Goal: Information Seeking & Learning: Find specific fact

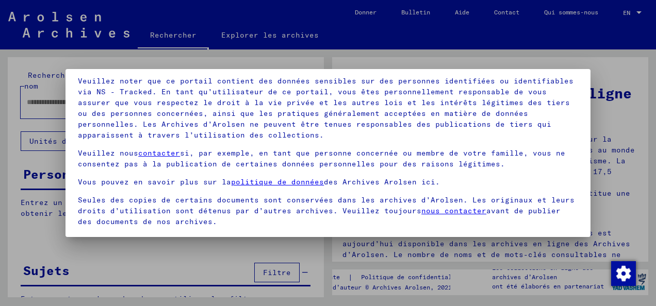
scroll to position [82, 0]
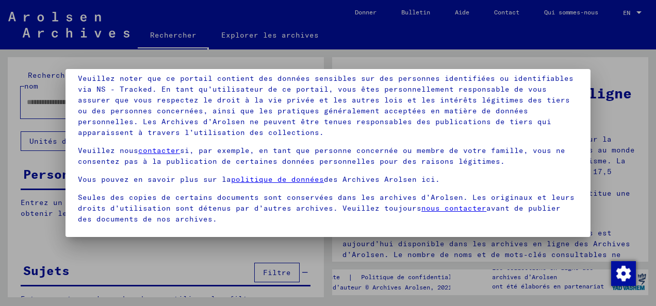
drag, startPoint x: 592, startPoint y: 197, endPoint x: 593, endPoint y: 217, distance: 19.6
click at [593, 217] on div at bounding box center [328, 153] width 656 height 306
click at [638, 197] on div at bounding box center [328, 153] width 656 height 306
click at [623, 90] on div at bounding box center [328, 153] width 656 height 306
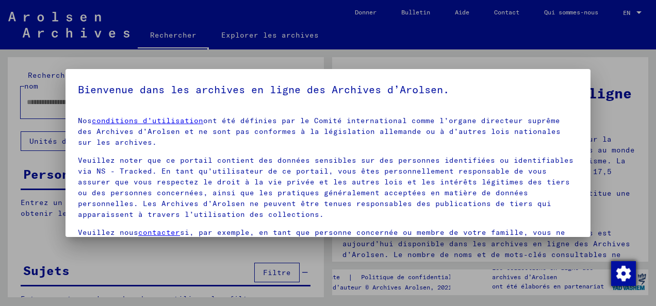
click at [623, 273] on img "Modifier le consentement" at bounding box center [623, 274] width 25 height 25
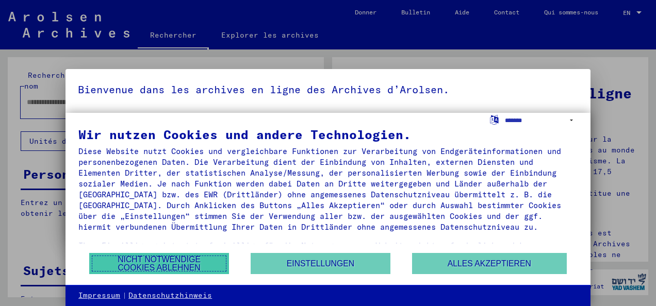
click at [138, 265] on button "Nicht notwendige Cookies ablehnen" at bounding box center [159, 263] width 140 height 21
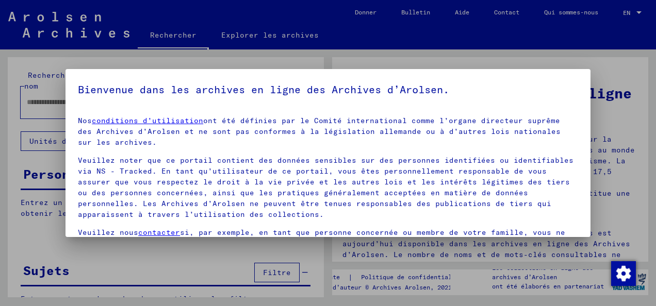
click at [249, 56] on div at bounding box center [328, 153] width 656 height 306
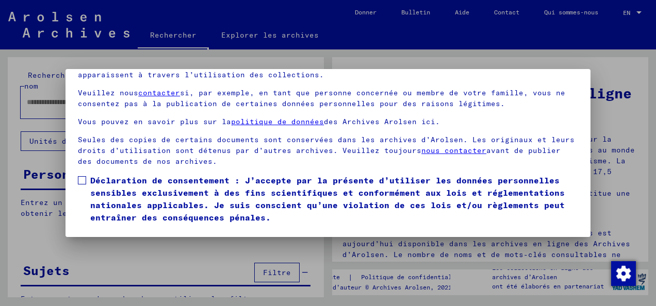
scroll to position [80, 0]
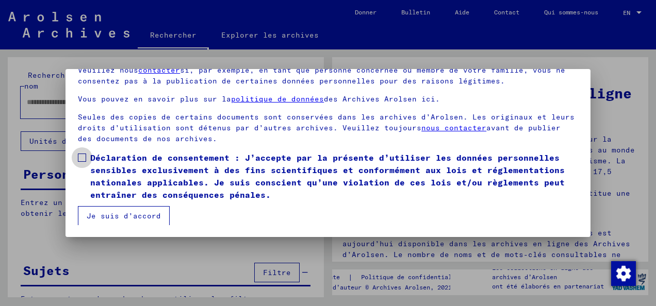
click at [84, 162] on label "Déclaration de consentement : J’accepte par la présente d’utiliser les données …" at bounding box center [328, 177] width 500 height 50
click at [103, 214] on button "Je suis d’accord" at bounding box center [124, 216] width 92 height 20
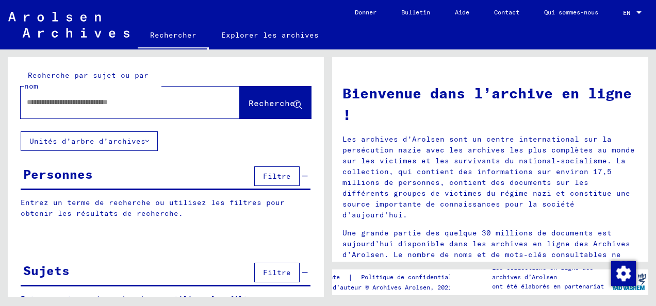
click at [271, 178] on span "Filtre" at bounding box center [277, 176] width 28 height 9
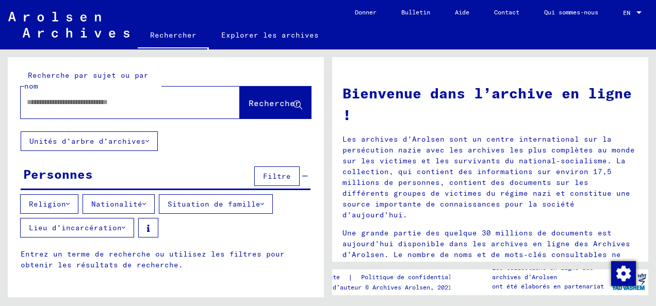
click at [47, 103] on input "text" at bounding box center [118, 102] width 182 height 11
type input "*******"
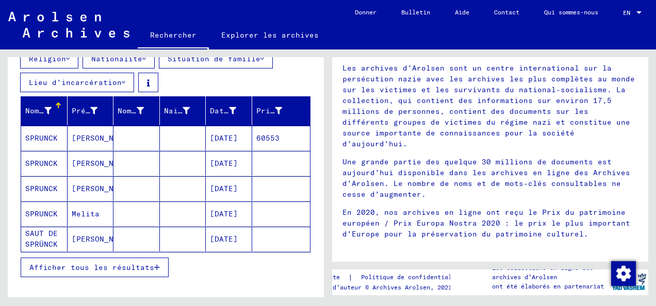
scroll to position [149, 0]
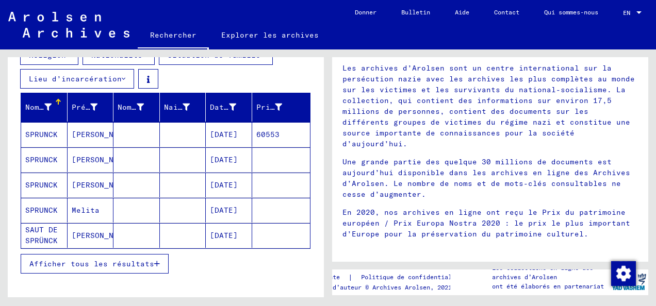
click at [47, 229] on mat-cell "SAUT DE SPRÜNCK" at bounding box center [44, 235] width 46 height 25
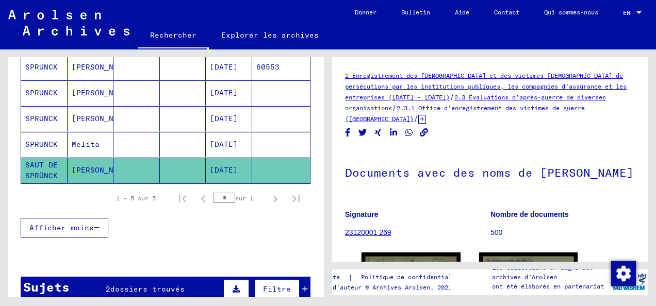
scroll to position [218, 0]
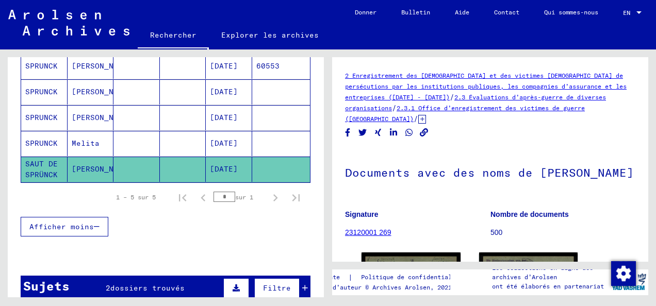
click at [233, 285] on icon at bounding box center [236, 288] width 7 height 7
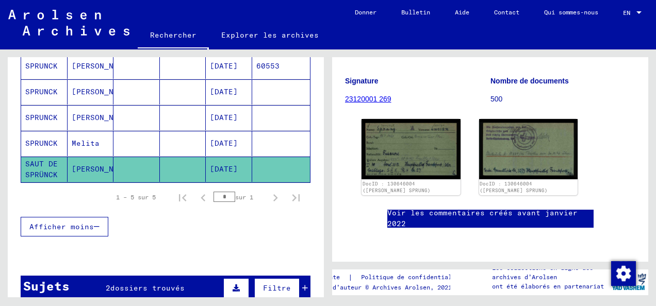
scroll to position [134, 0]
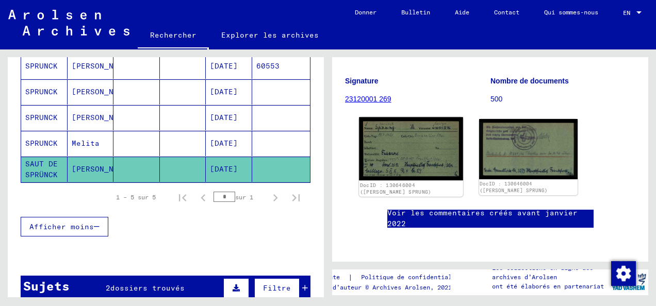
click at [410, 168] on img at bounding box center [411, 149] width 104 height 63
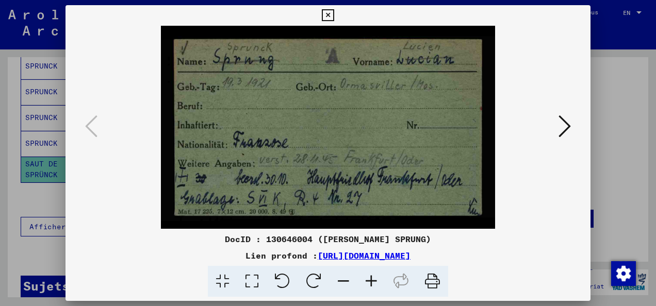
click at [559, 128] on icon at bounding box center [565, 126] width 12 height 25
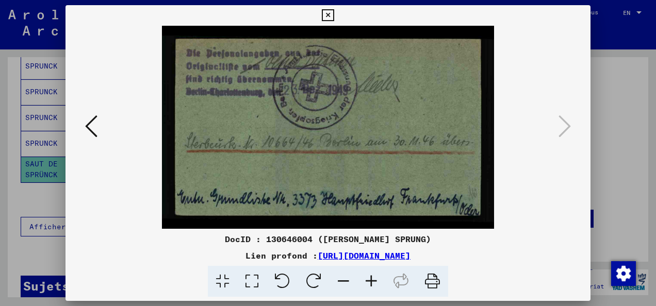
click at [411, 254] on link "[URL][DOMAIN_NAME]" at bounding box center [364, 256] width 93 height 10
